Goal: Transaction & Acquisition: Purchase product/service

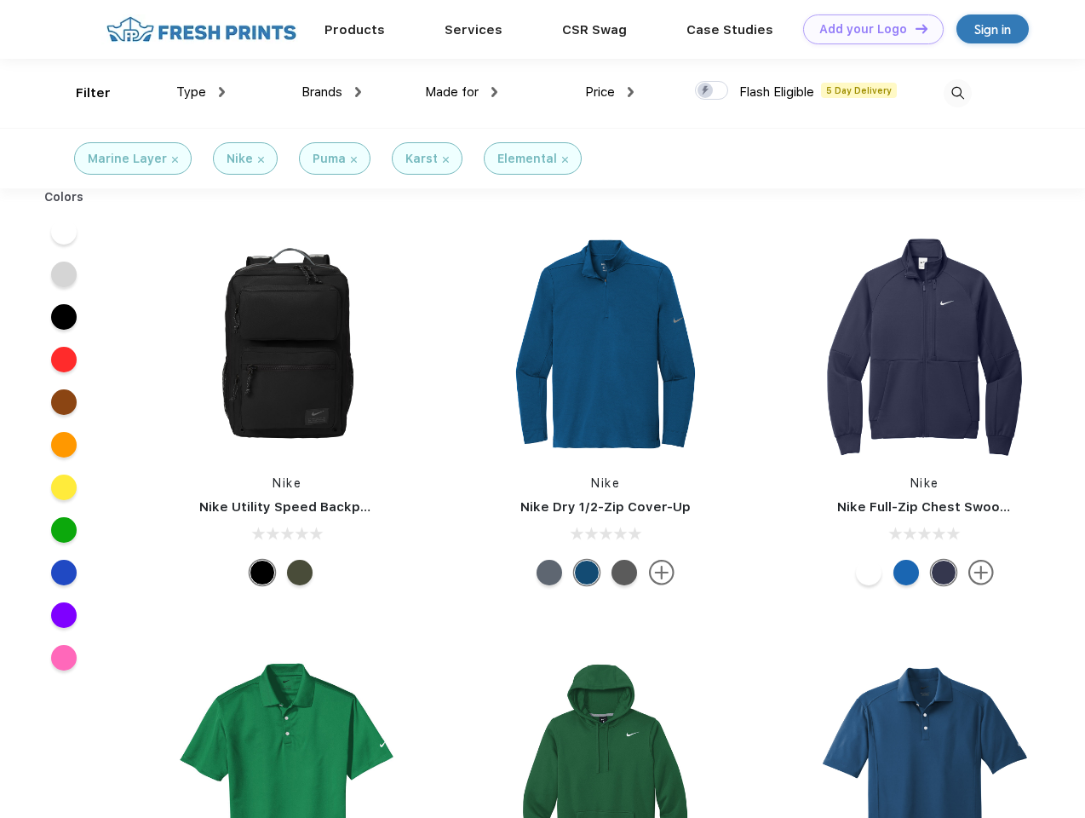
click at [867, 29] on link "Add your Logo Design Tool" at bounding box center [873, 29] width 141 height 30
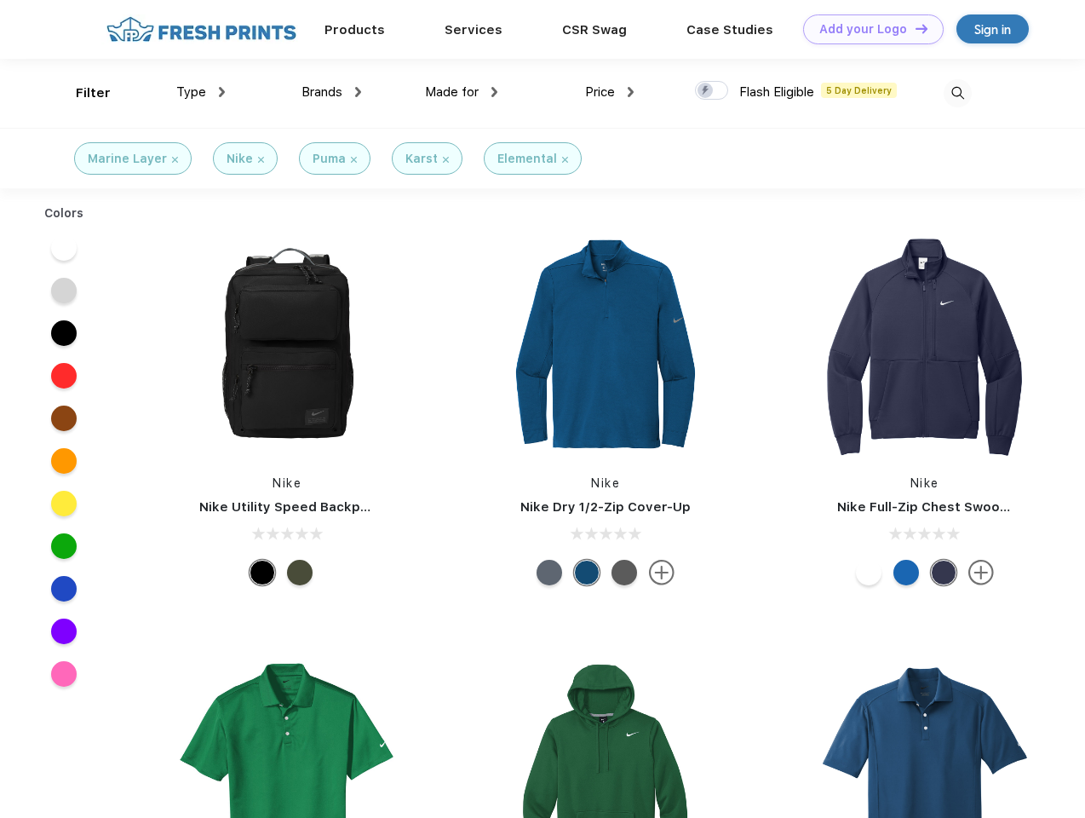
click at [0, 0] on div "Design Tool" at bounding box center [0, 0] width 0 height 0
click at [914, 28] on link "Add your Logo Design Tool" at bounding box center [873, 29] width 141 height 30
click at [82, 93] on div "Filter" at bounding box center [93, 93] width 35 height 20
click at [201, 92] on span "Type" at bounding box center [191, 91] width 30 height 15
click at [331, 92] on span "Brands" at bounding box center [321, 91] width 41 height 15
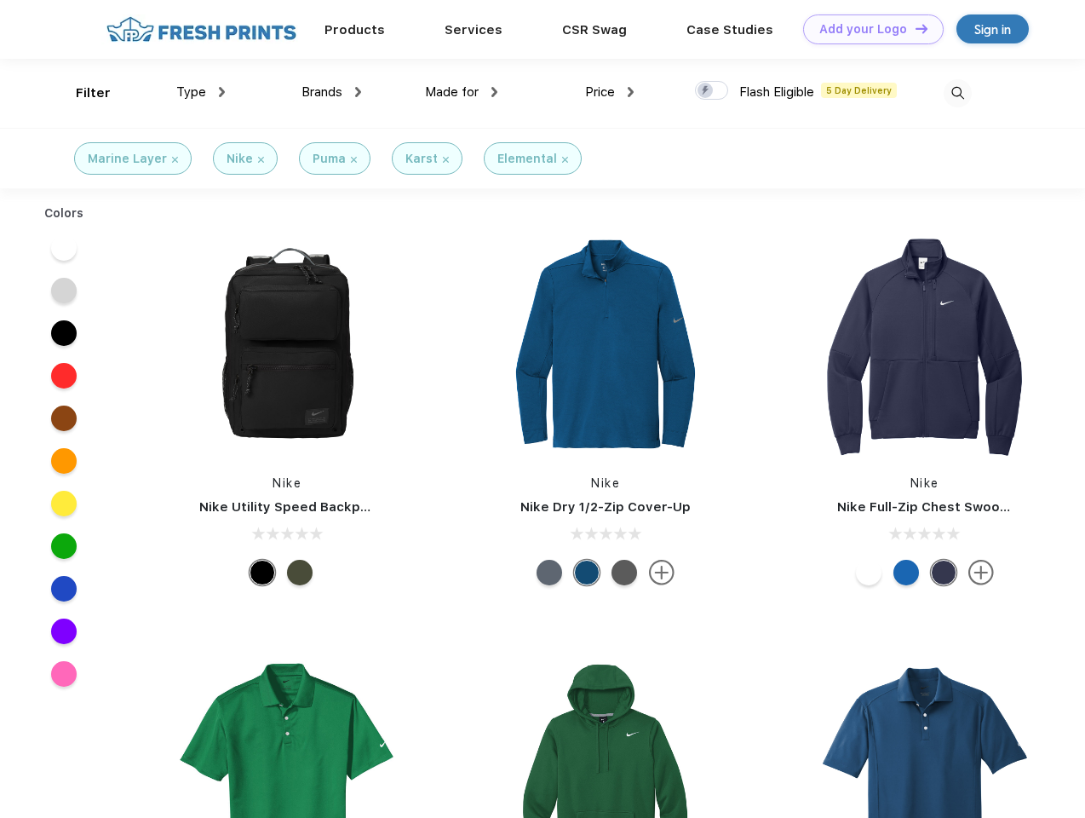
click at [462, 92] on span "Made for" at bounding box center [452, 91] width 54 height 15
click at [610, 92] on span "Price" at bounding box center [600, 91] width 30 height 15
click at [712, 91] on div at bounding box center [711, 90] width 33 height 19
click at [706, 91] on input "checkbox" at bounding box center [700, 85] width 11 height 11
click at [957, 93] on img at bounding box center [958, 93] width 28 height 28
